Goal: Transaction & Acquisition: Purchase product/service

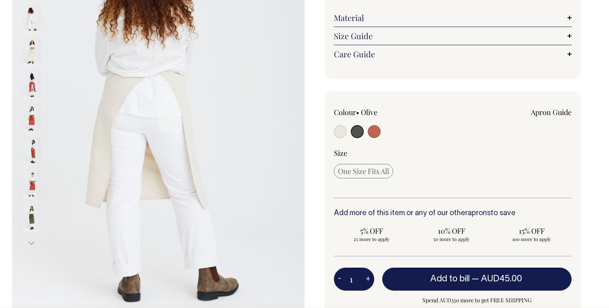
click at [362, 135] on input "radio" at bounding box center [357, 131] width 13 height 13
click at [361, 131] on input "radio" at bounding box center [357, 131] width 13 height 13
click at [356, 133] on input "radio" at bounding box center [357, 131] width 13 height 13
click at [34, 208] on img at bounding box center [32, 218] width 18 height 28
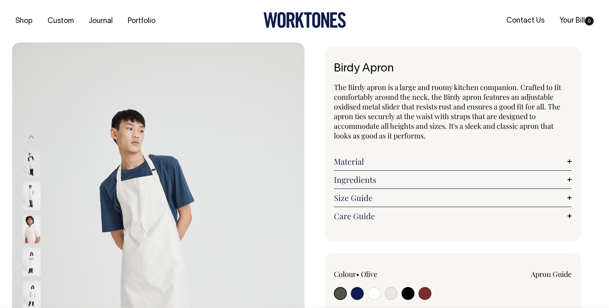
radio input "true"
select select "Natural"
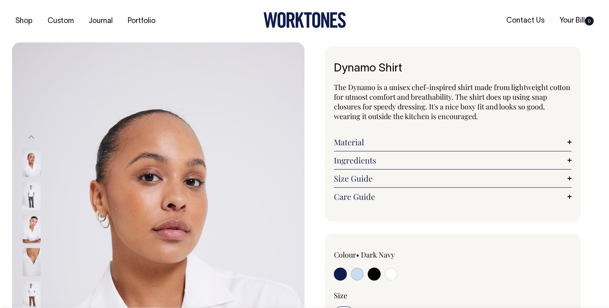
radio input "true"
select select "Off-White"
